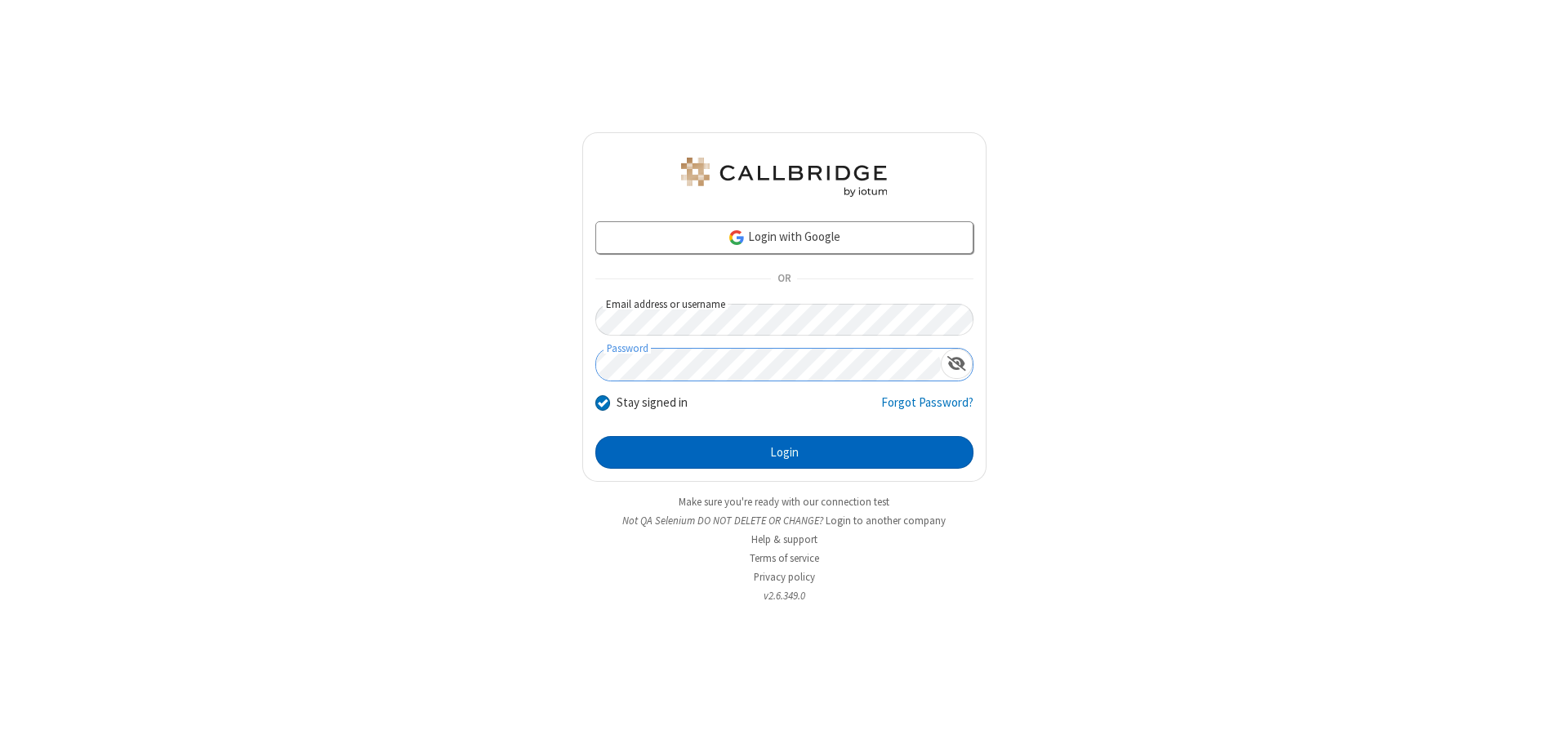
click at [784, 452] on button "Login" at bounding box center [784, 452] width 379 height 32
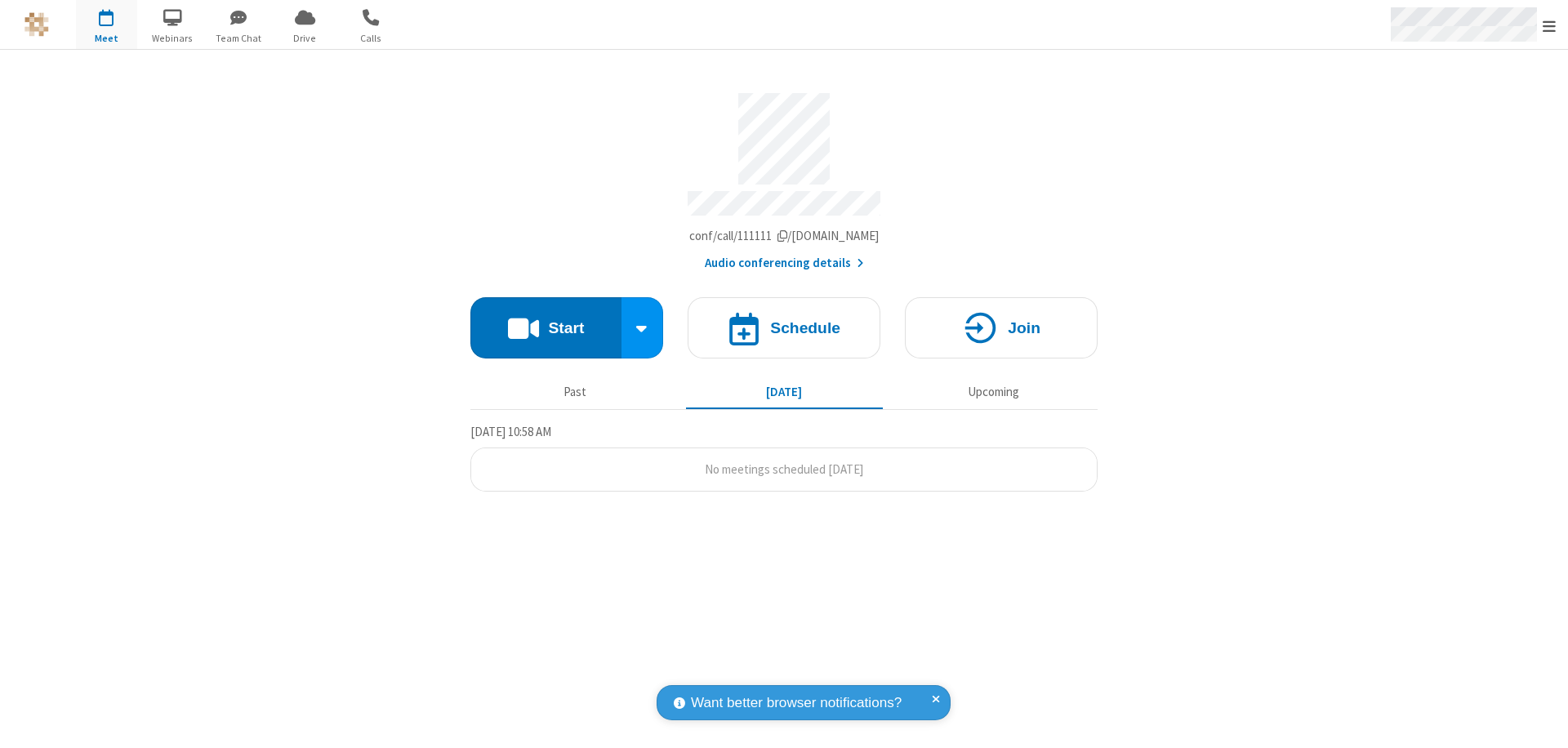
click at [1550, 26] on span "Open menu" at bounding box center [1550, 27] width 13 height 17
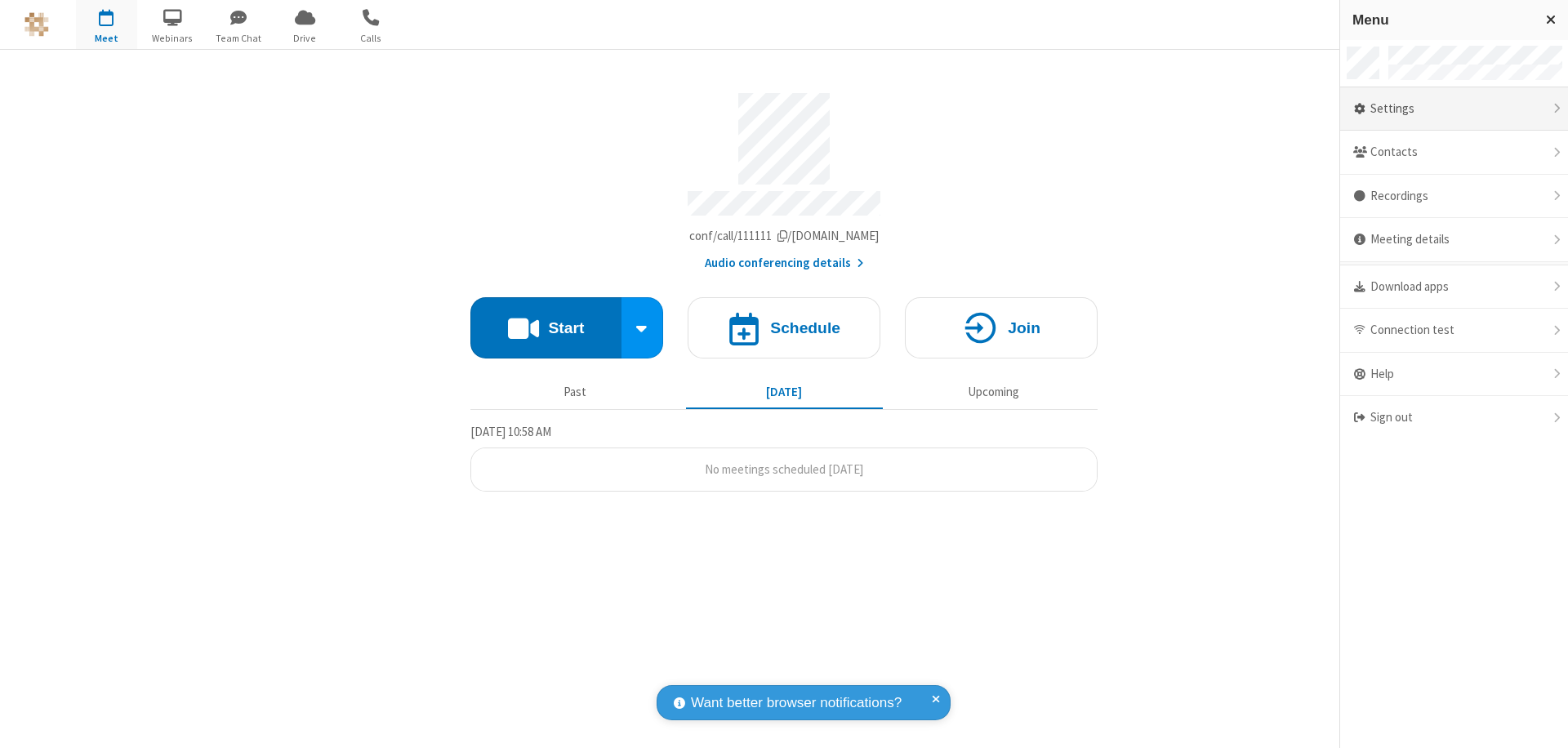
click at [1454, 109] on div "Settings" at bounding box center [1454, 109] width 228 height 44
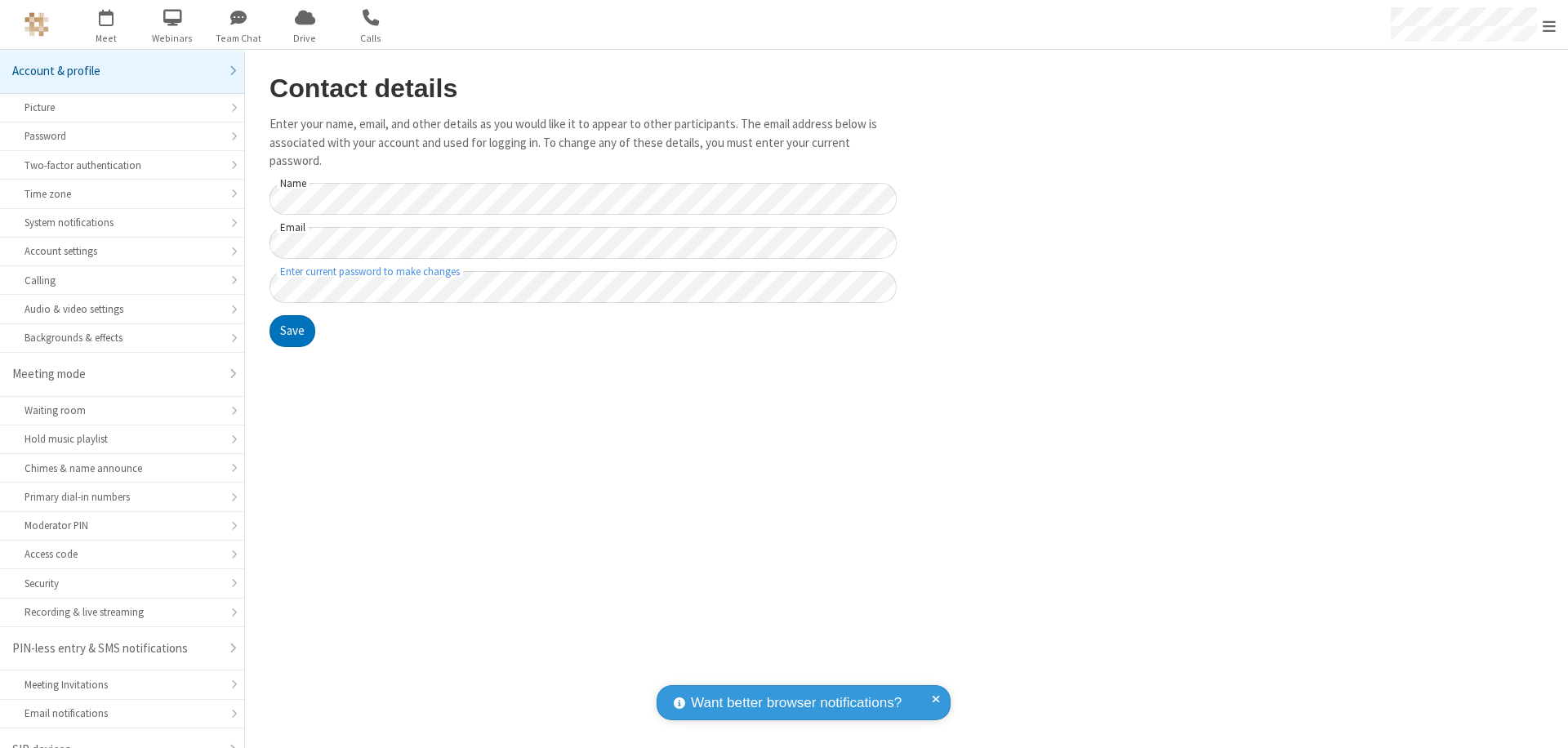
scroll to position [23, 0]
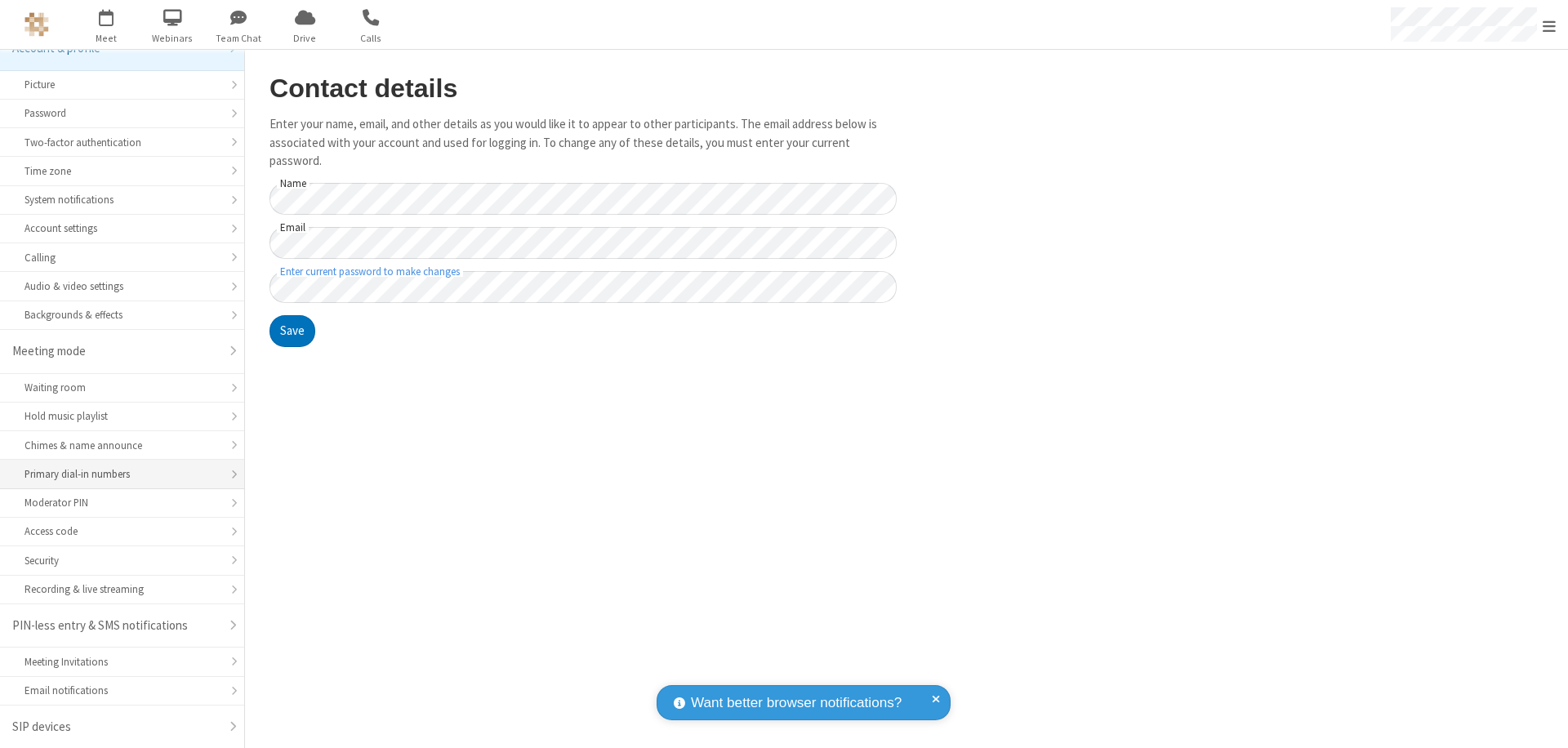
click at [116, 475] on div "Primary dial-in numbers" at bounding box center [122, 474] width 195 height 16
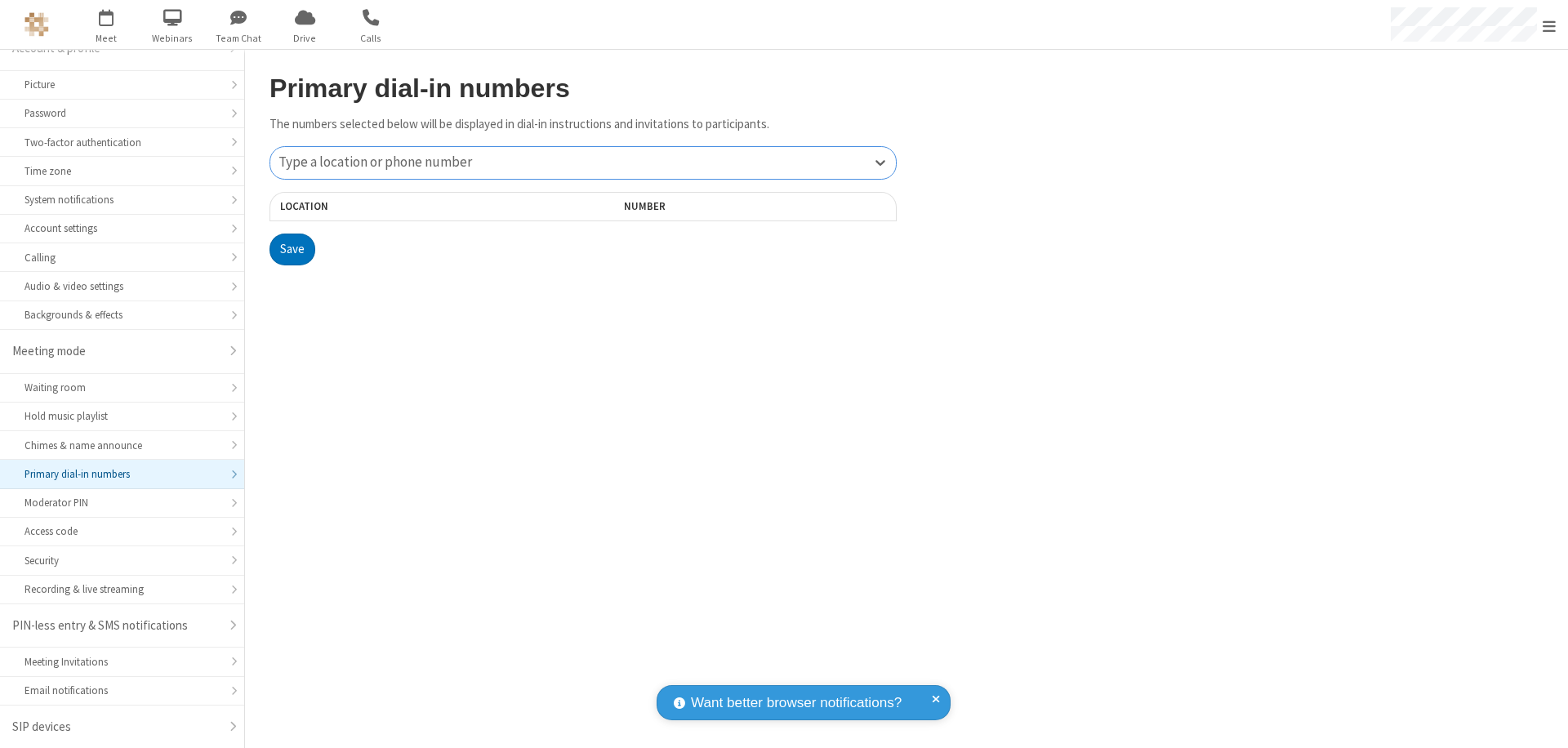
click at [584, 163] on div "Type a location or phone number" at bounding box center [584, 163] width 626 height 32
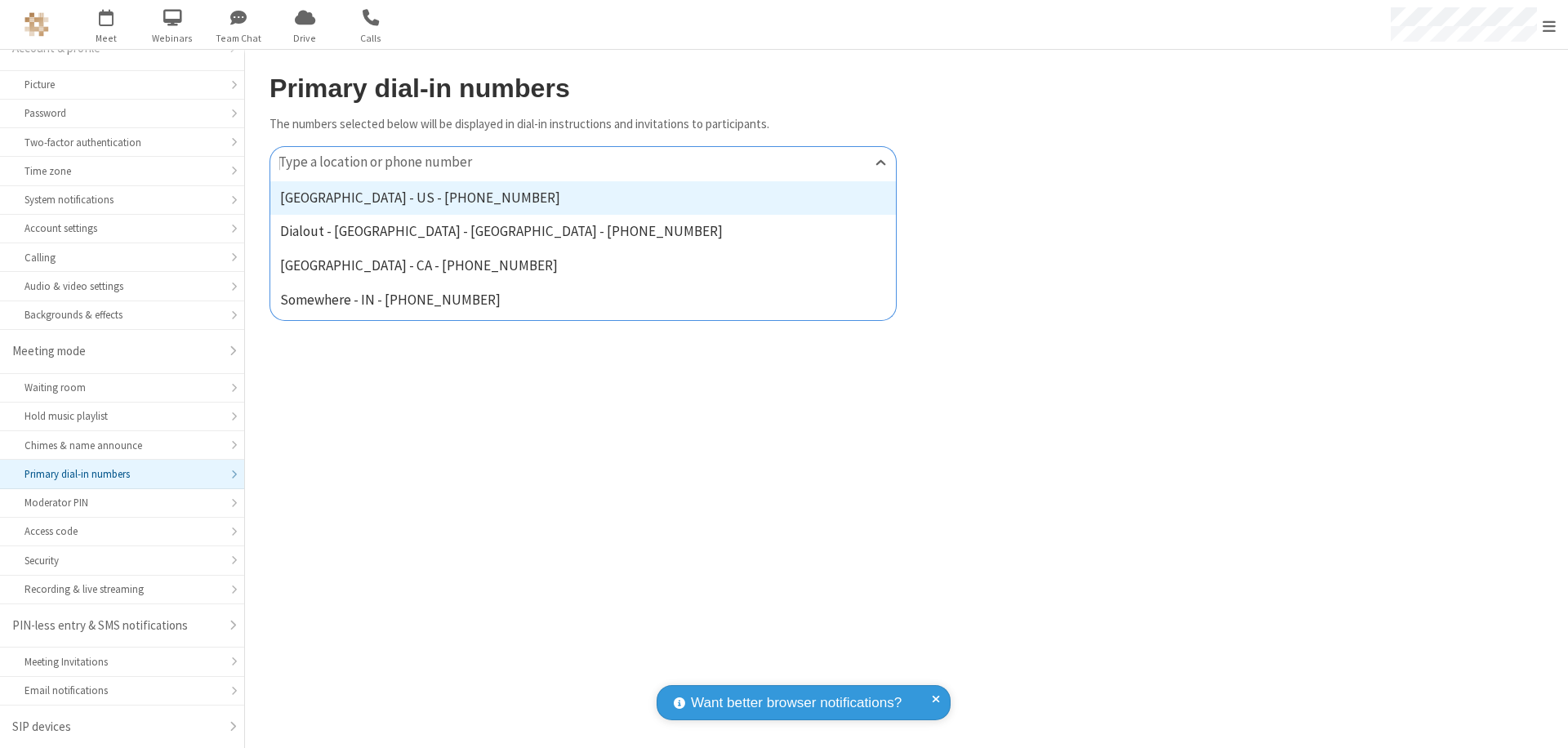
type input "[PHONE_NUMBER]"
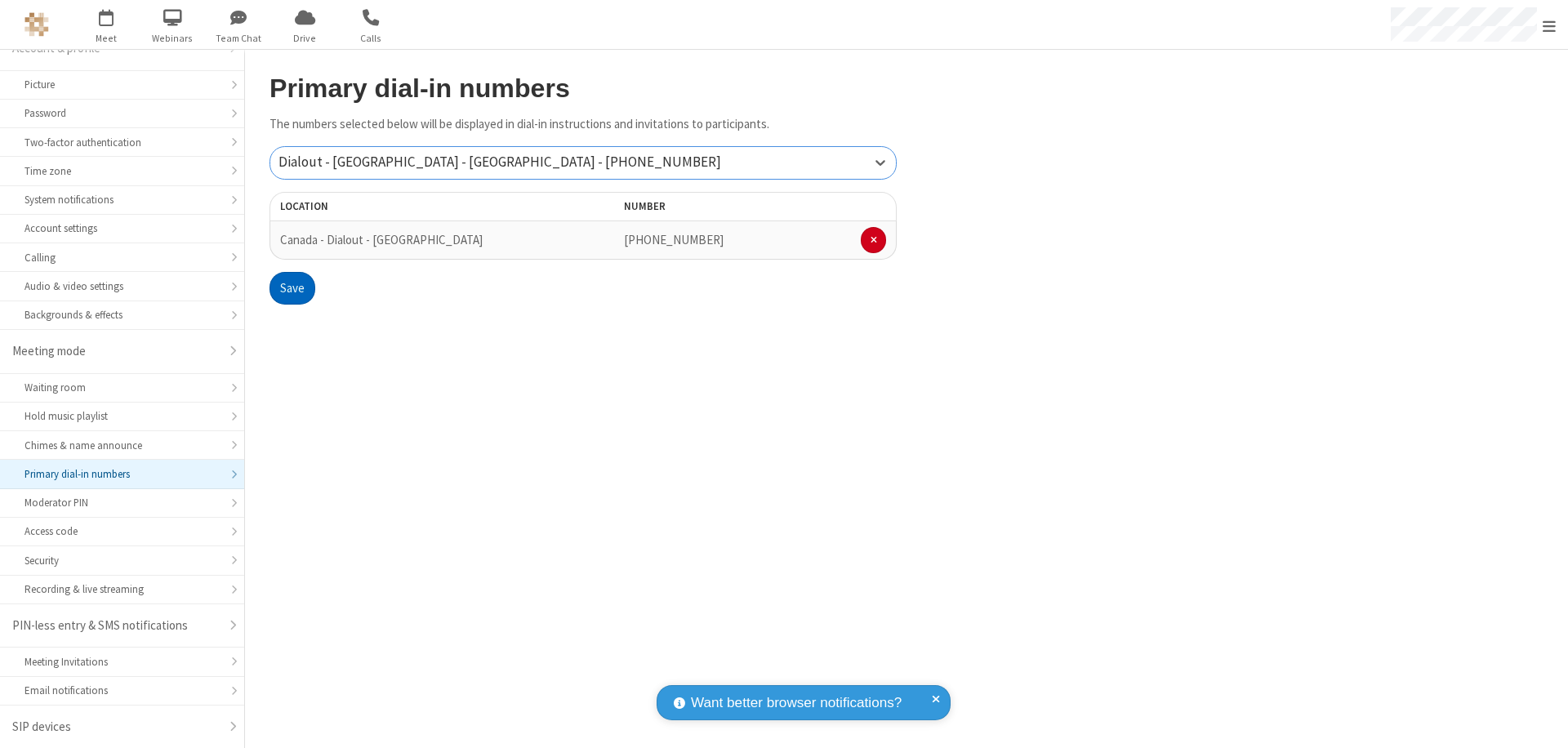
click at [291, 288] on button "Save" at bounding box center [292, 288] width 46 height 32
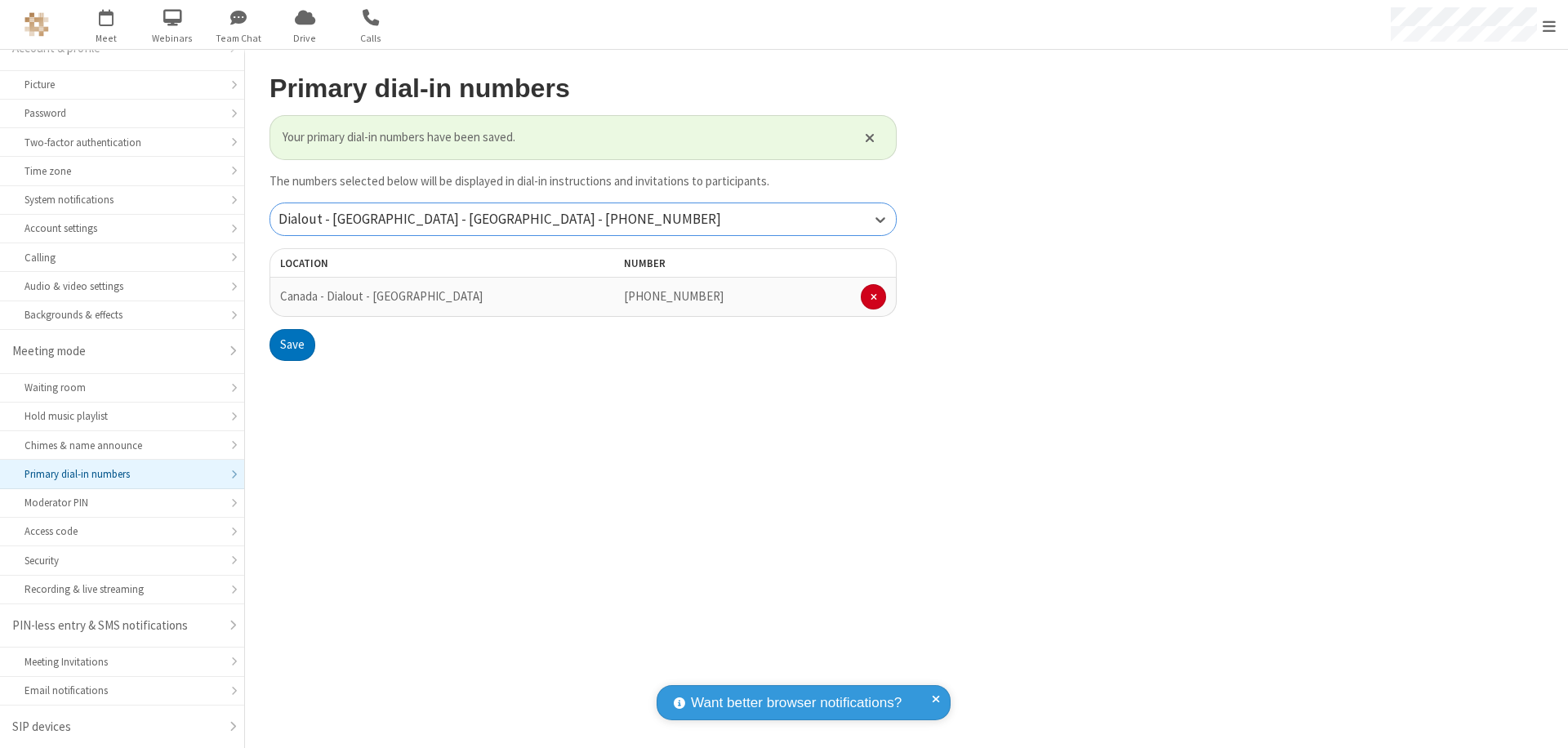
click at [584, 219] on div "Dialout - [GEOGRAPHIC_DATA] - [GEOGRAPHIC_DATA] - [PHONE_NUMBER]" at bounding box center [584, 219] width 626 height 32
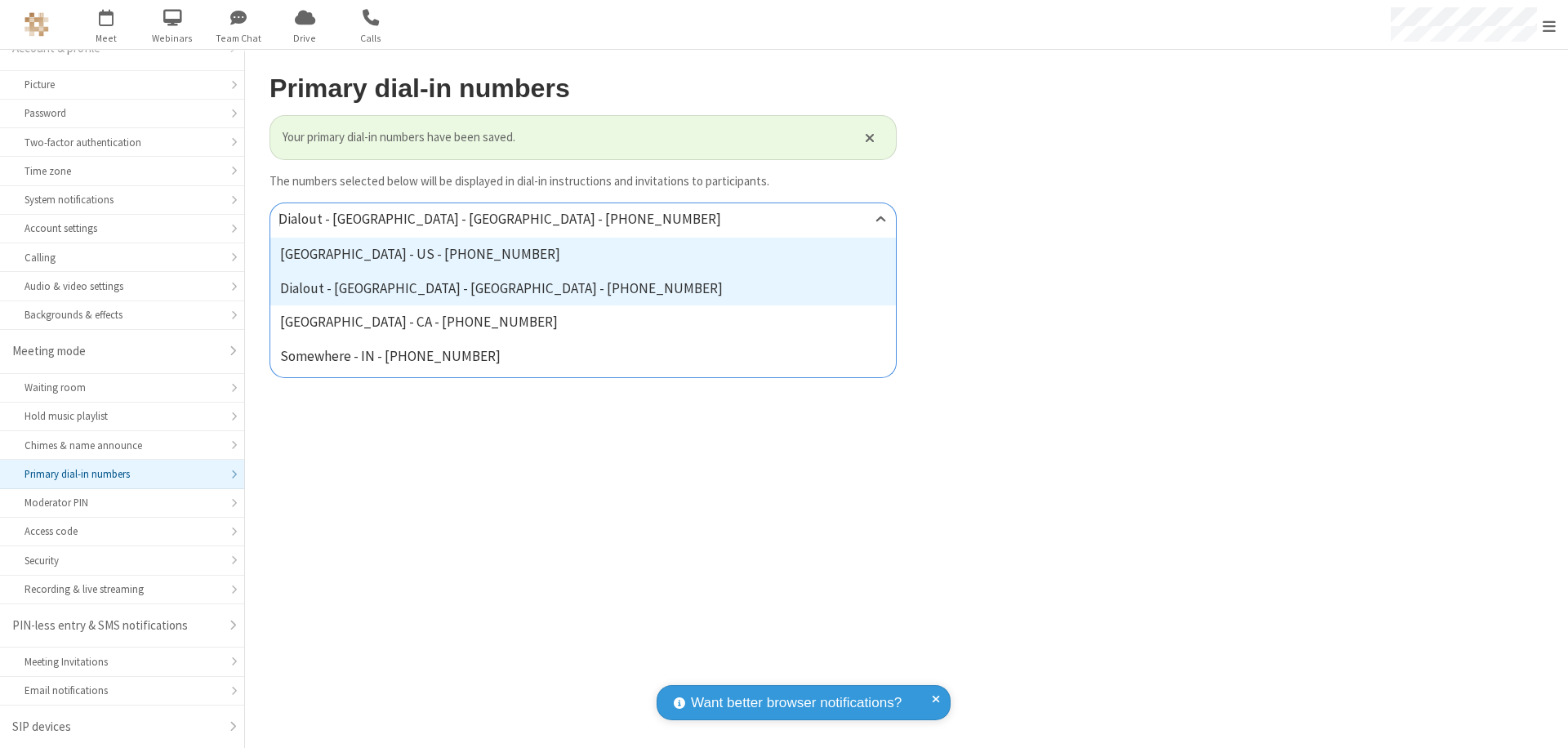
type input "[PHONE_NUMBER]"
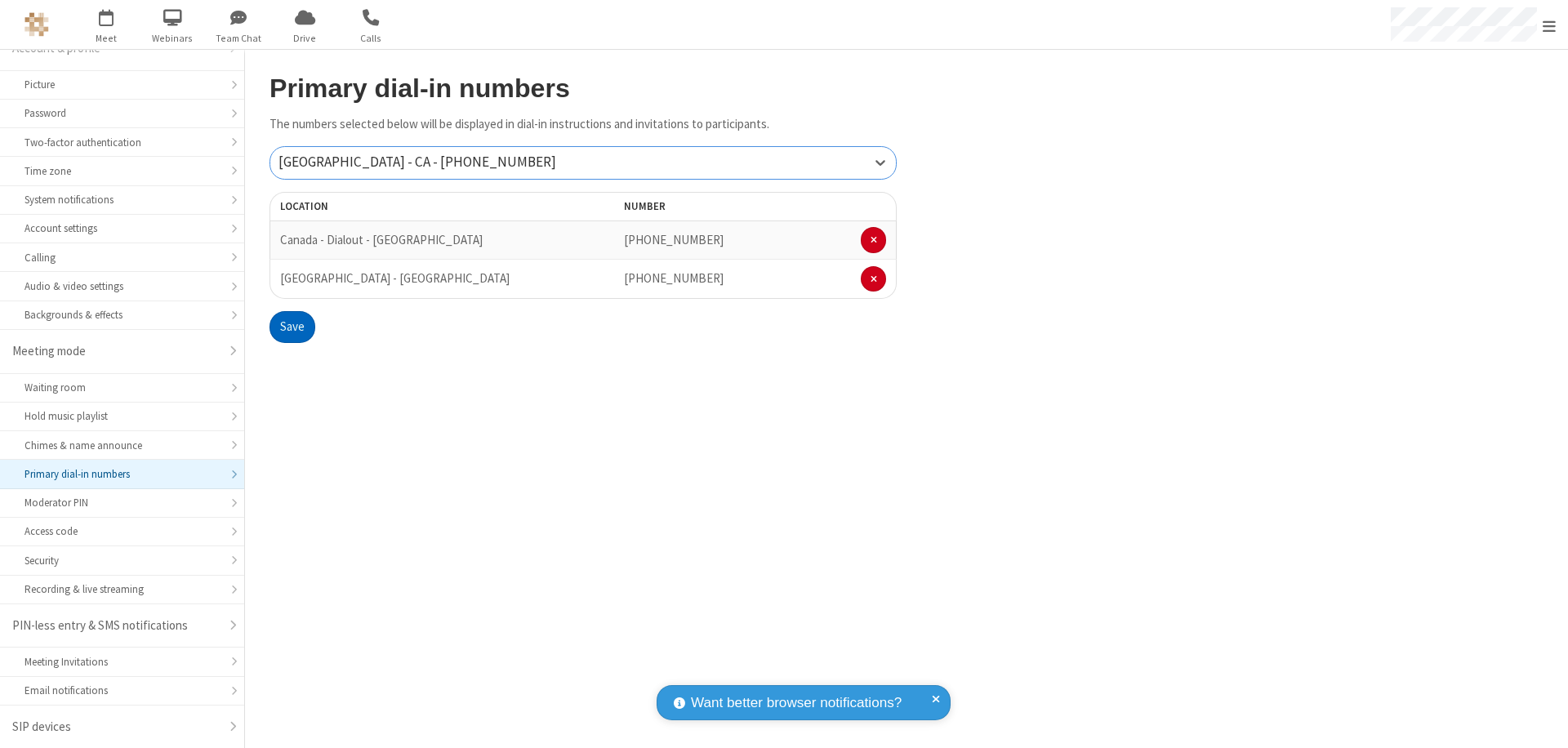
click at [291, 327] on button "Save" at bounding box center [292, 327] width 46 height 32
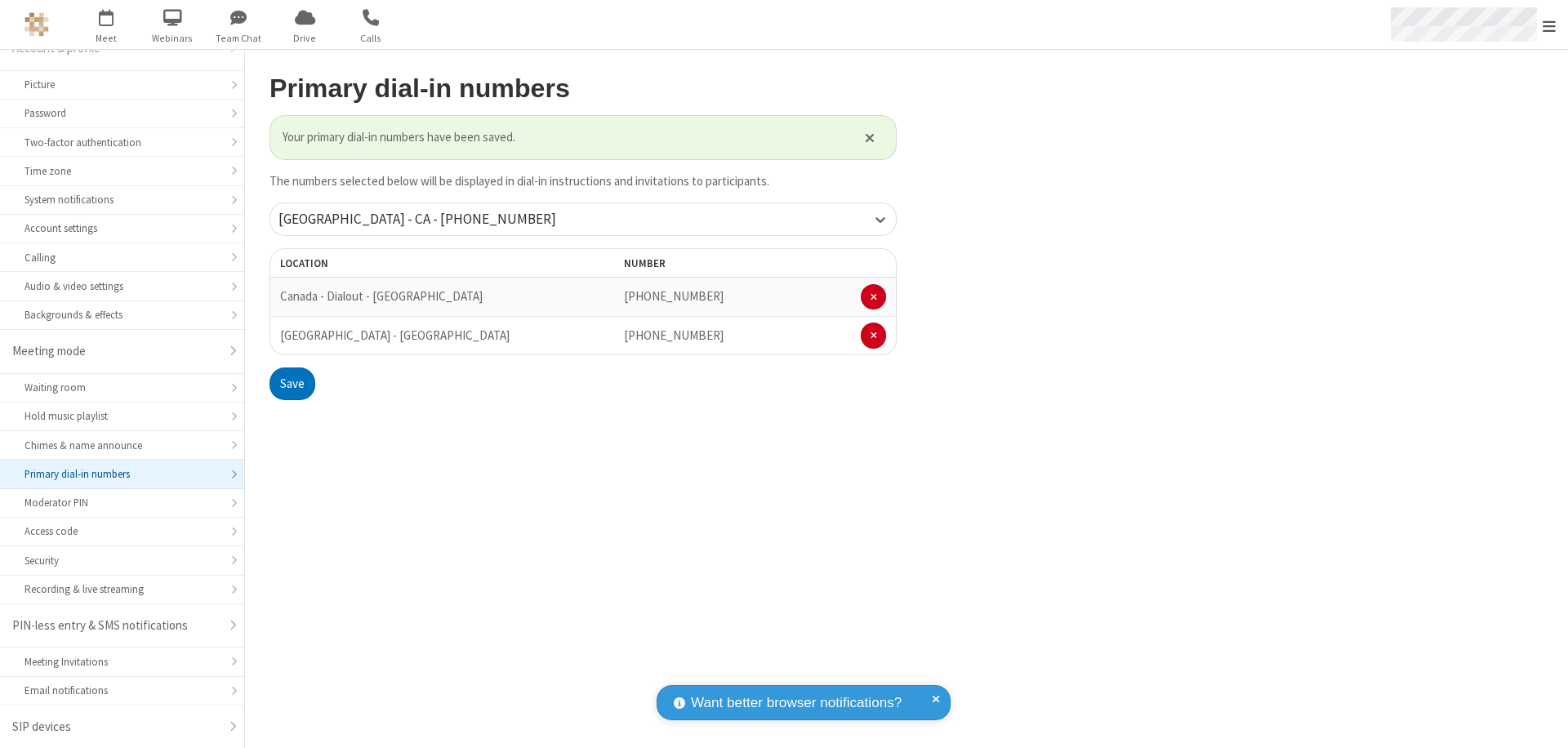
click at [1550, 26] on span "Open menu" at bounding box center [1550, 27] width 13 height 17
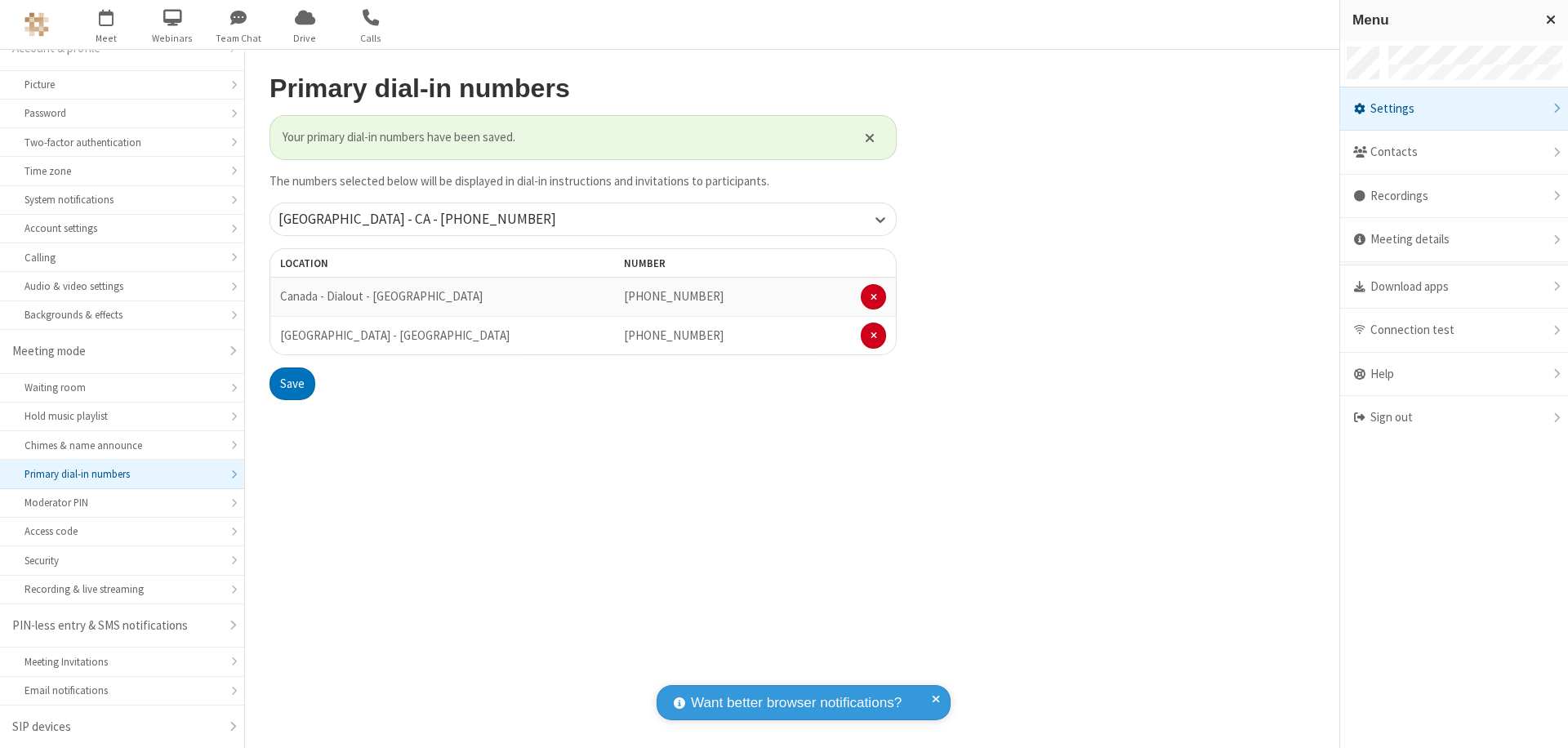
click at [1454, 109] on div "Settings" at bounding box center [1454, 109] width 228 height 44
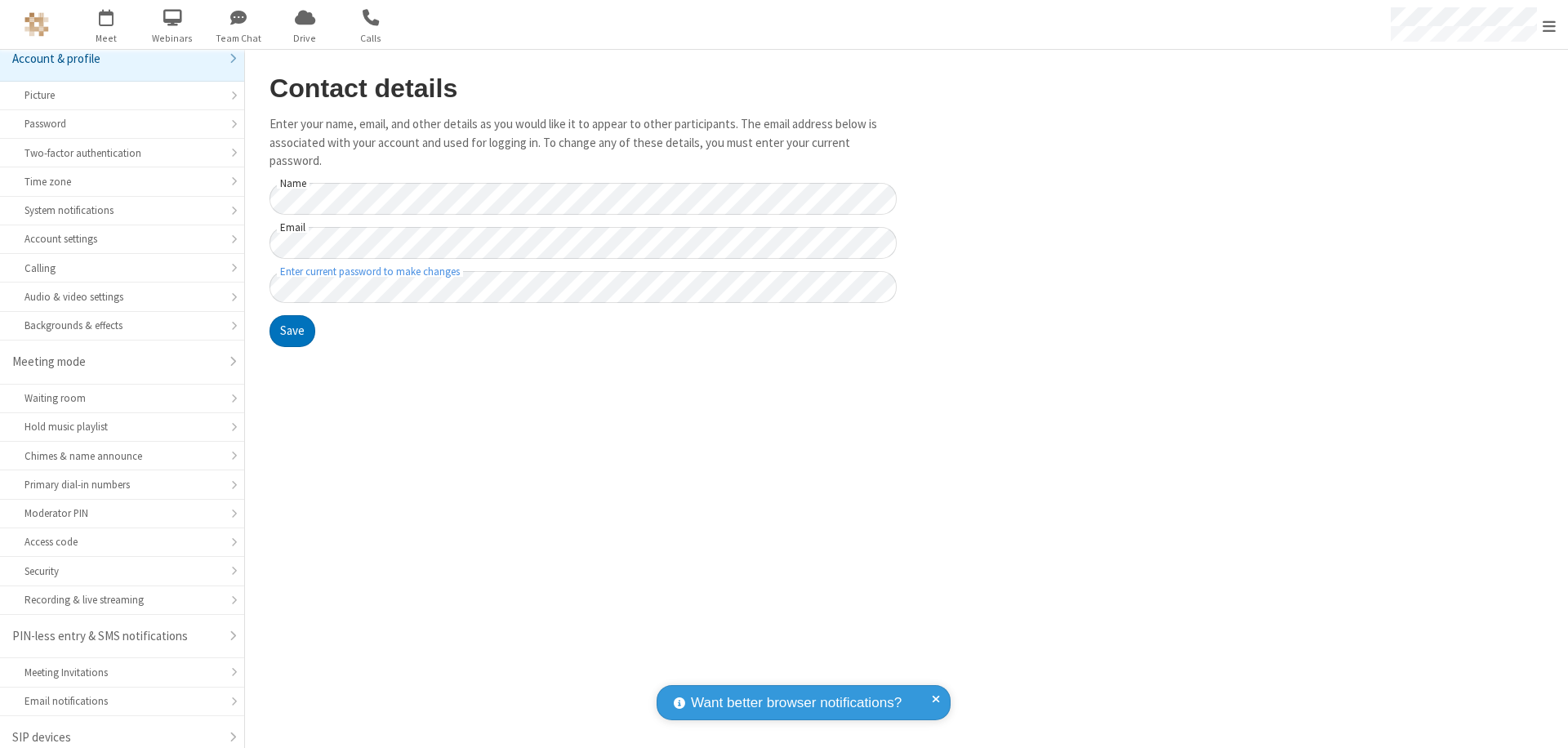
scroll to position [23, 0]
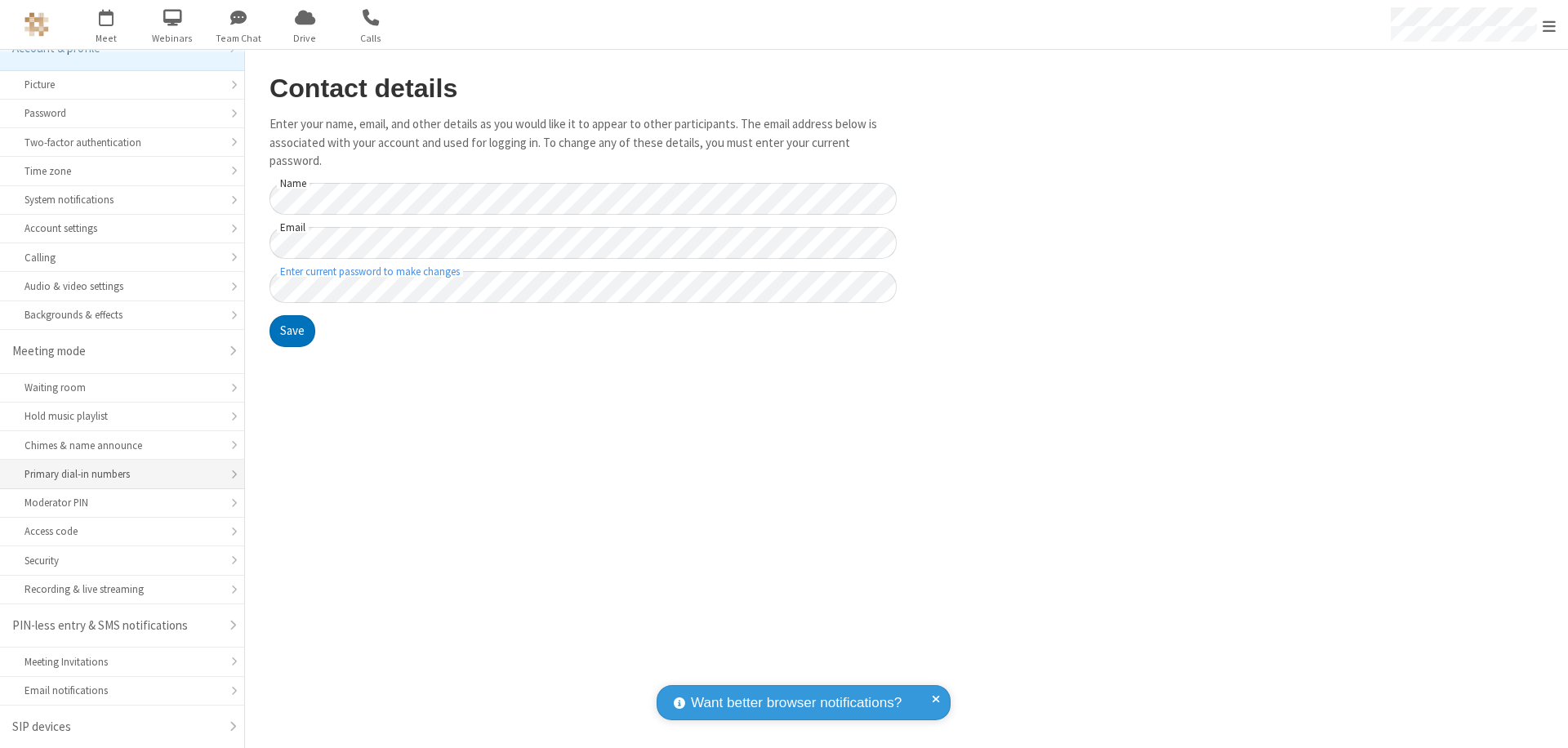
click at [116, 475] on div "Primary dial-in numbers" at bounding box center [122, 474] width 195 height 16
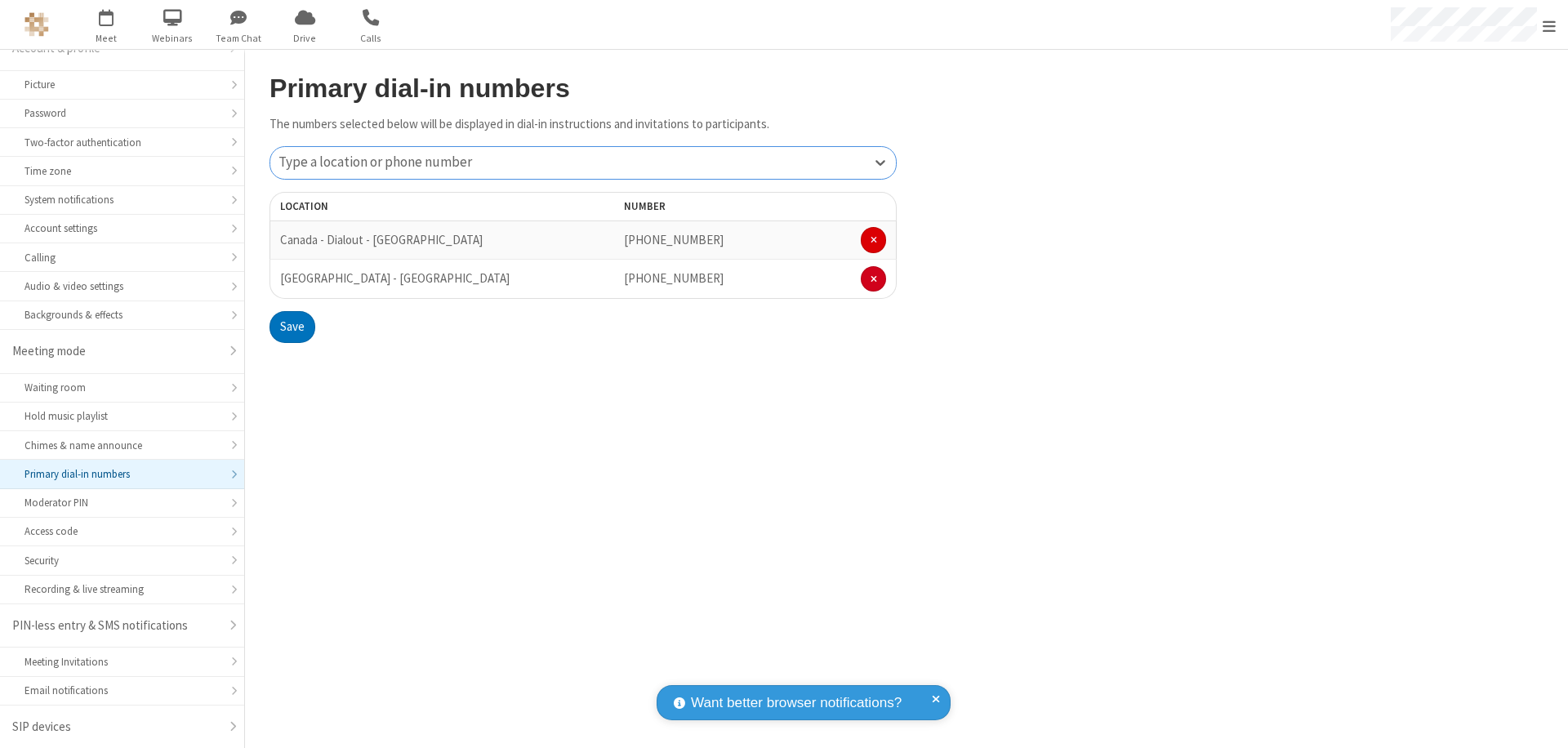
click at [873, 240] on span at bounding box center [874, 240] width 7 height 10
click at [291, 288] on button "Save" at bounding box center [292, 288] width 46 height 32
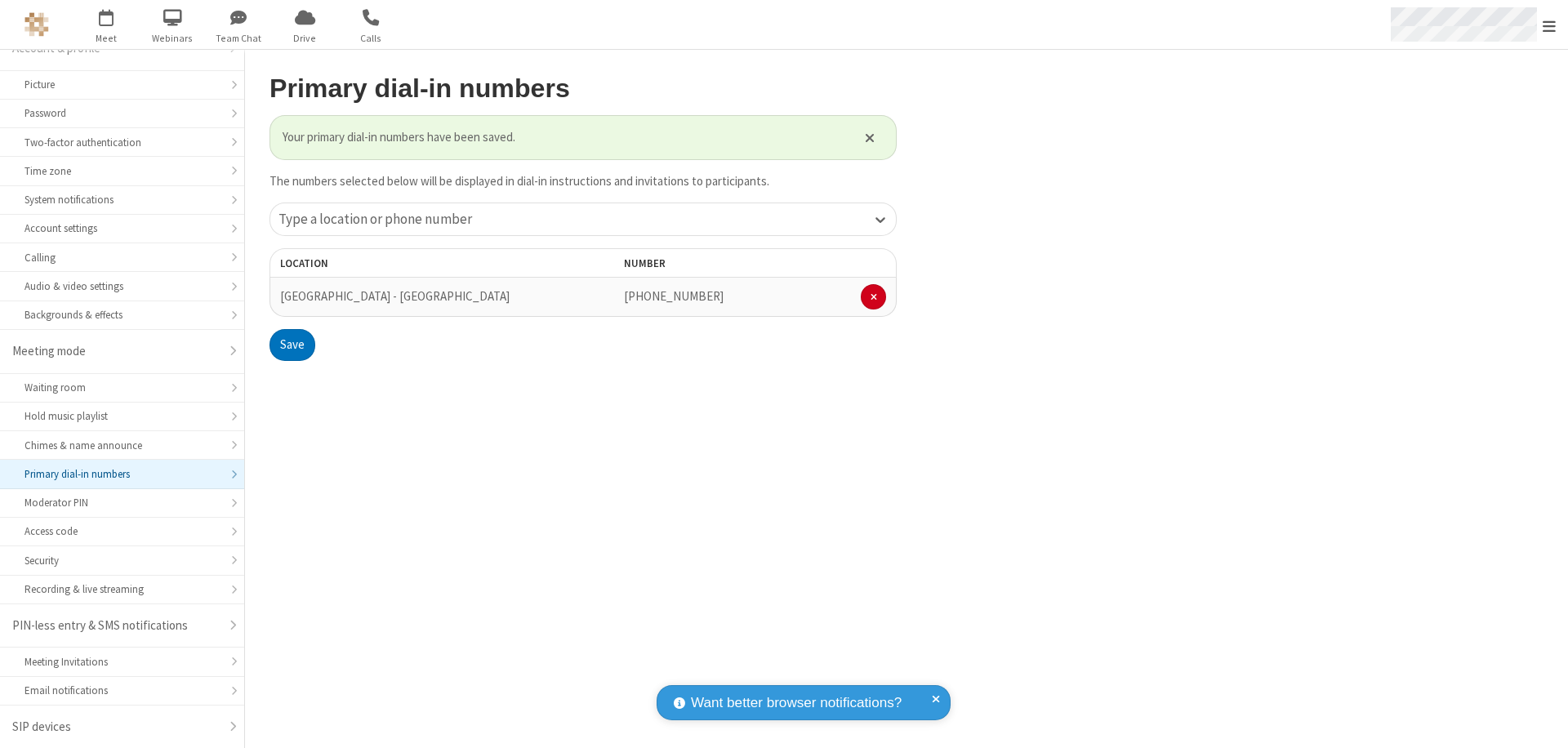
click at [1550, 26] on span "Open menu" at bounding box center [1550, 27] width 13 height 17
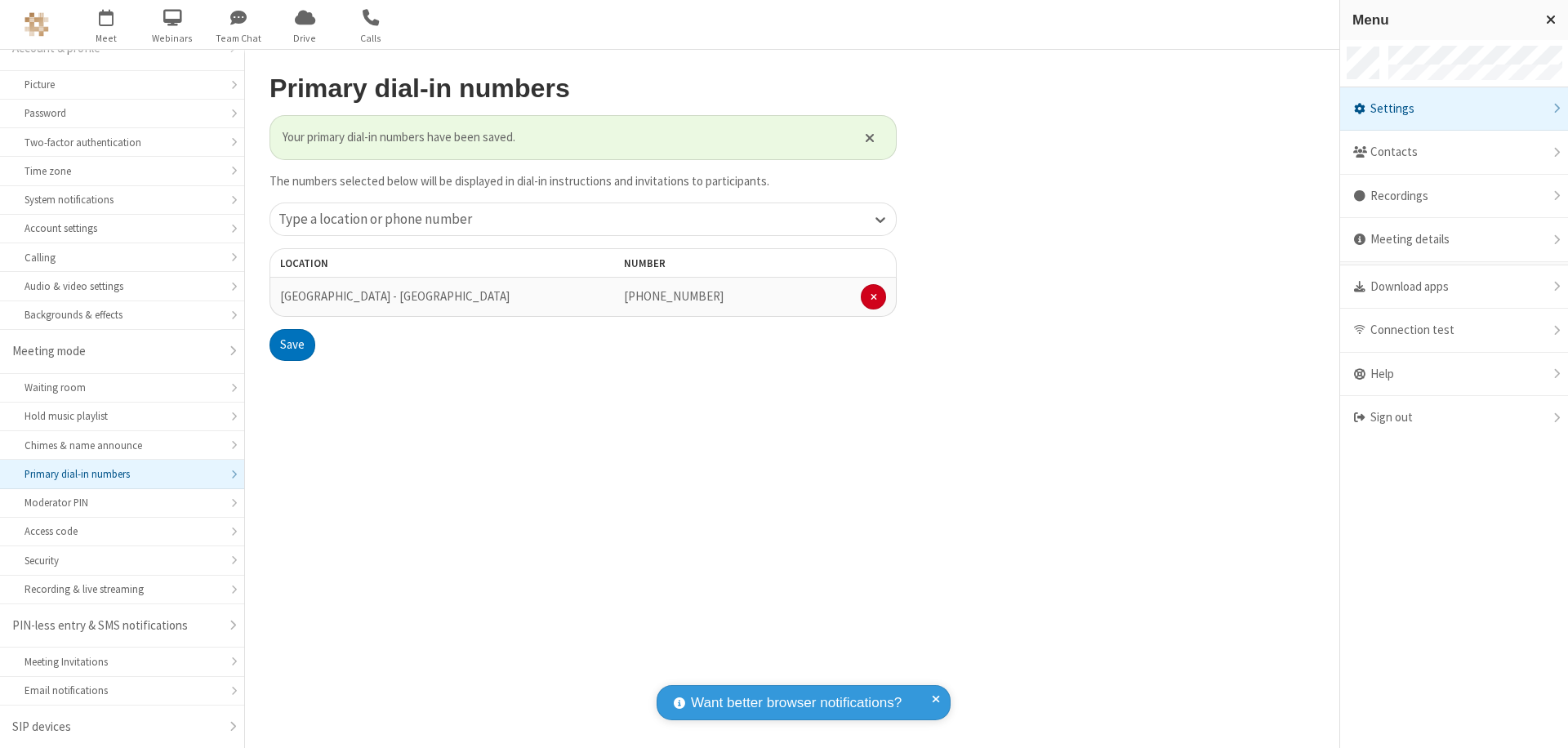
click at [106, 25] on span "button" at bounding box center [107, 17] width 61 height 27
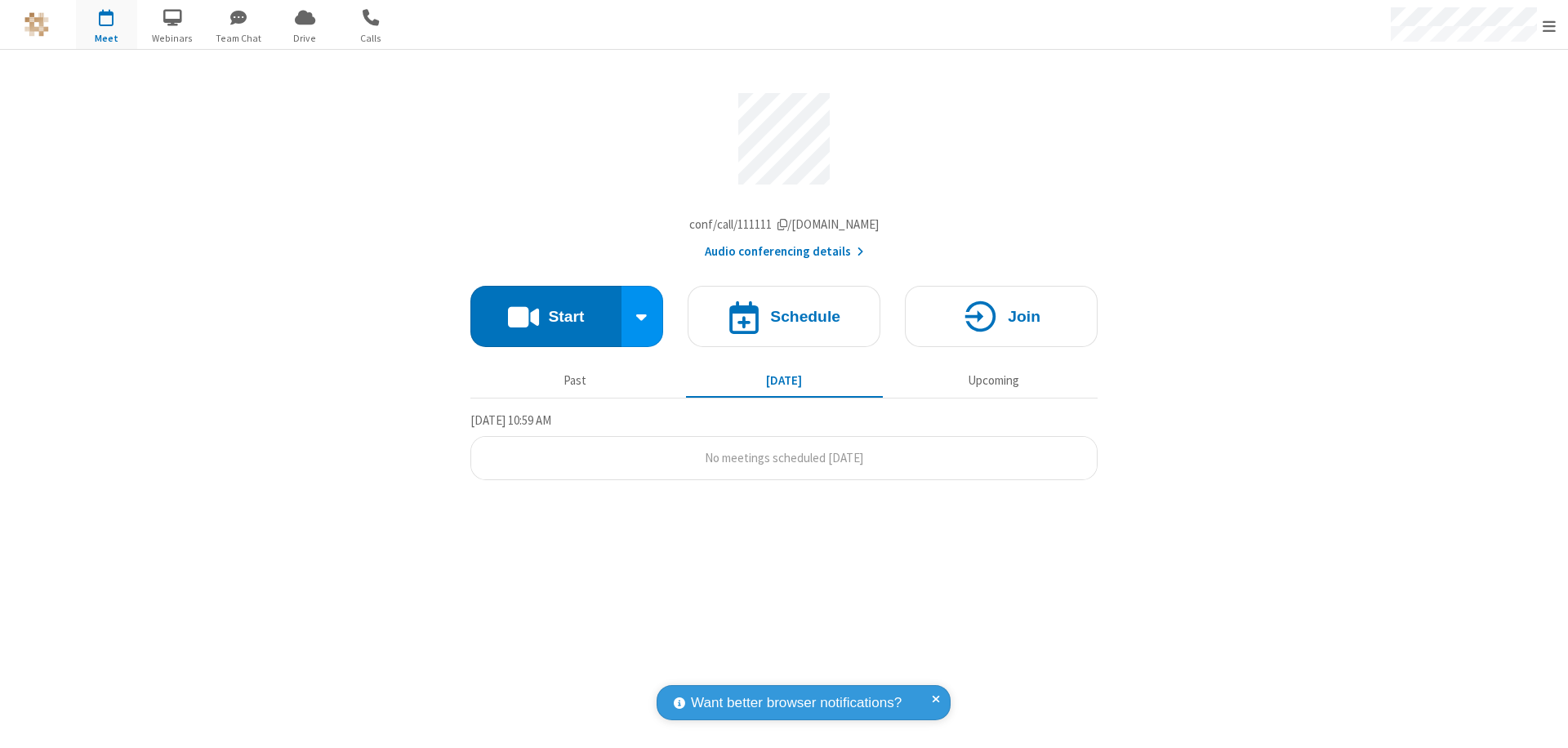
click at [784, 256] on button "Audio conferencing details" at bounding box center [784, 252] width 159 height 19
